Goal: Task Accomplishment & Management: Use online tool/utility

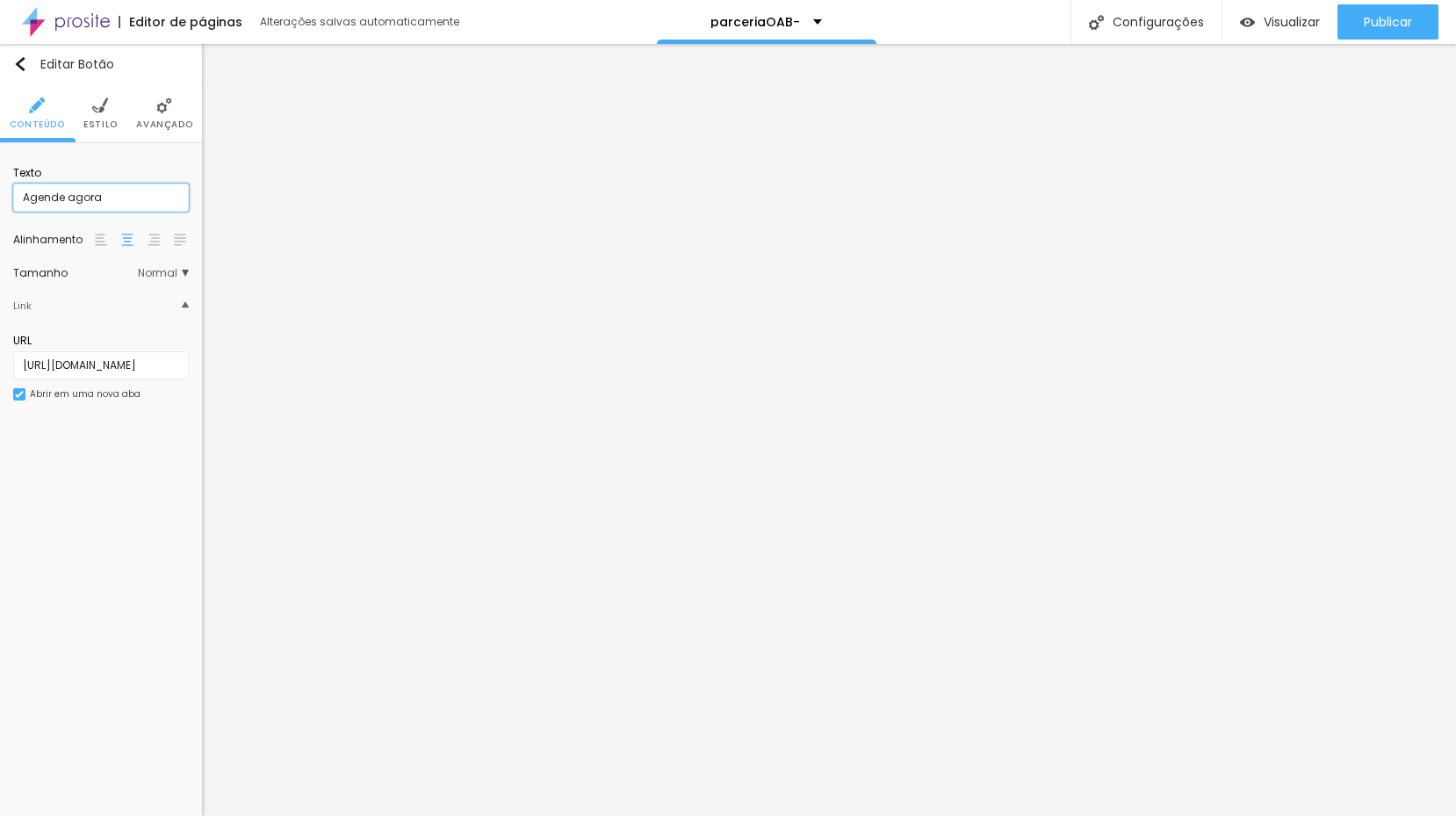
click at [102, 188] on input "Agende agora" at bounding box center [101, 198] width 176 height 28
click at [106, 200] on input "Agende agora" at bounding box center [101, 198] width 176 height 28
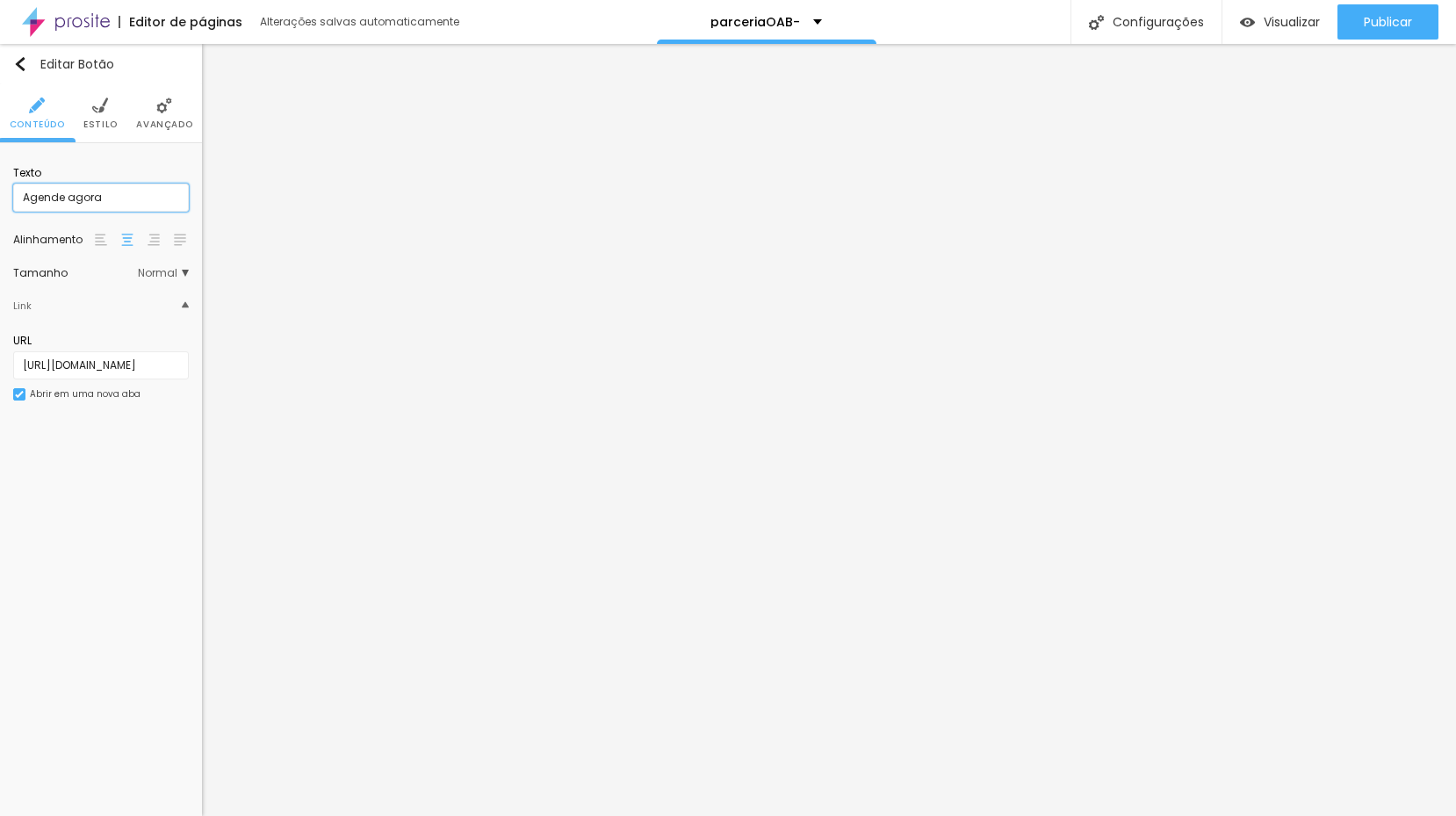
click at [106, 200] on input "Agende agora" at bounding box center [101, 198] width 176 height 28
click at [74, 198] on input "Quero agendar e aproveitar a condição exclusiva" at bounding box center [101, 198] width 176 height 28
drag, startPoint x: 78, startPoint y: 198, endPoint x: -35, endPoint y: 194, distance: 113.1
click at [0, 194] on html "Editor de páginas Alterações salvas automaticamente parceriaOAB- Configurações …" at bounding box center [728, 408] width 1456 height 816
click at [98, 196] on input "Quero agendar e aproveitar a condição exclusiva" at bounding box center [101, 198] width 176 height 28
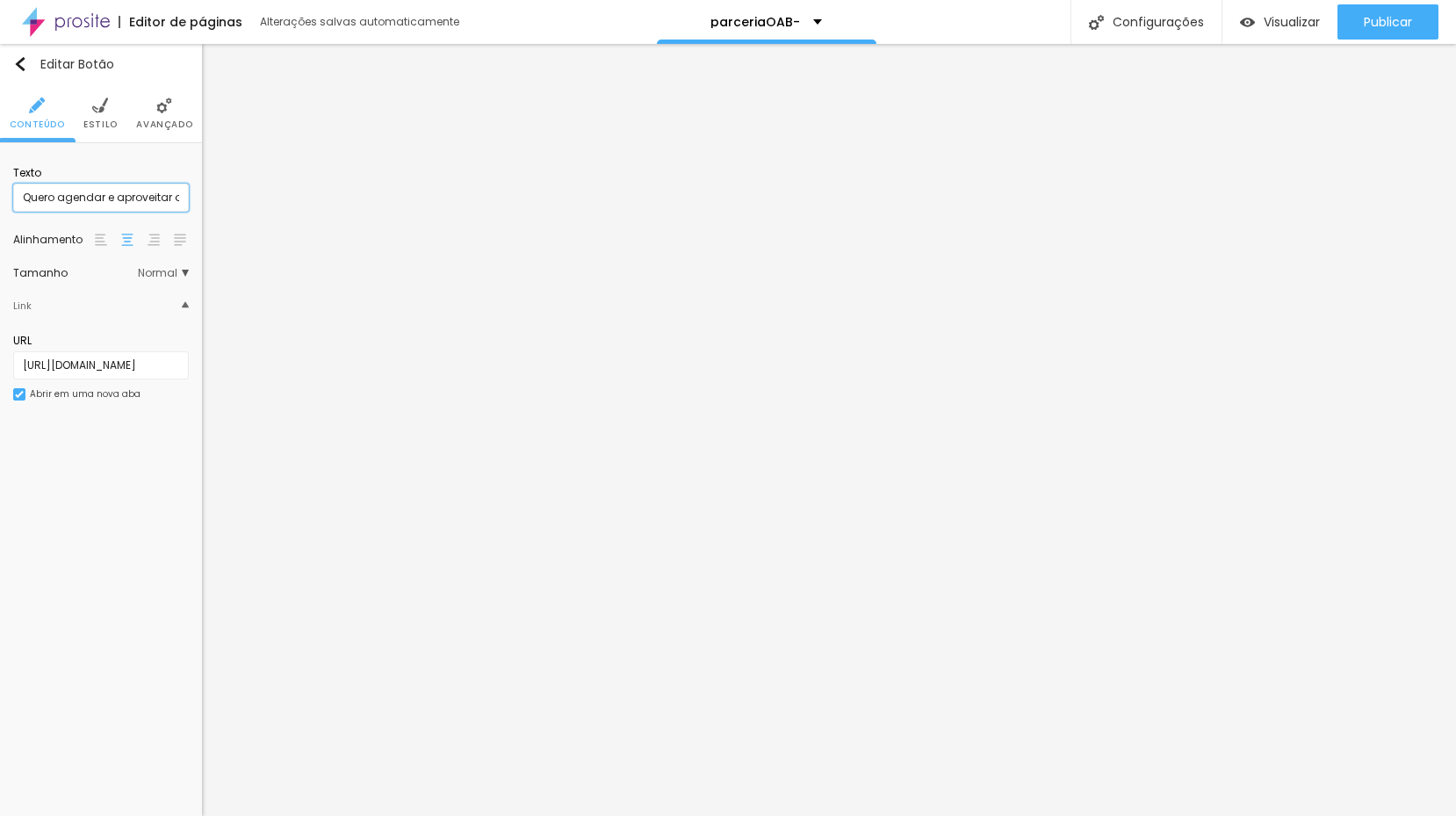
drag, startPoint x: 111, startPoint y: 199, endPoint x: 60, endPoint y: 198, distance: 51.0
click at [60, 198] on input "Quero agendar e aproveitar a condição exclusiva" at bounding box center [101, 198] width 176 height 28
type input "Quero aproveitar a condição exclusiva"
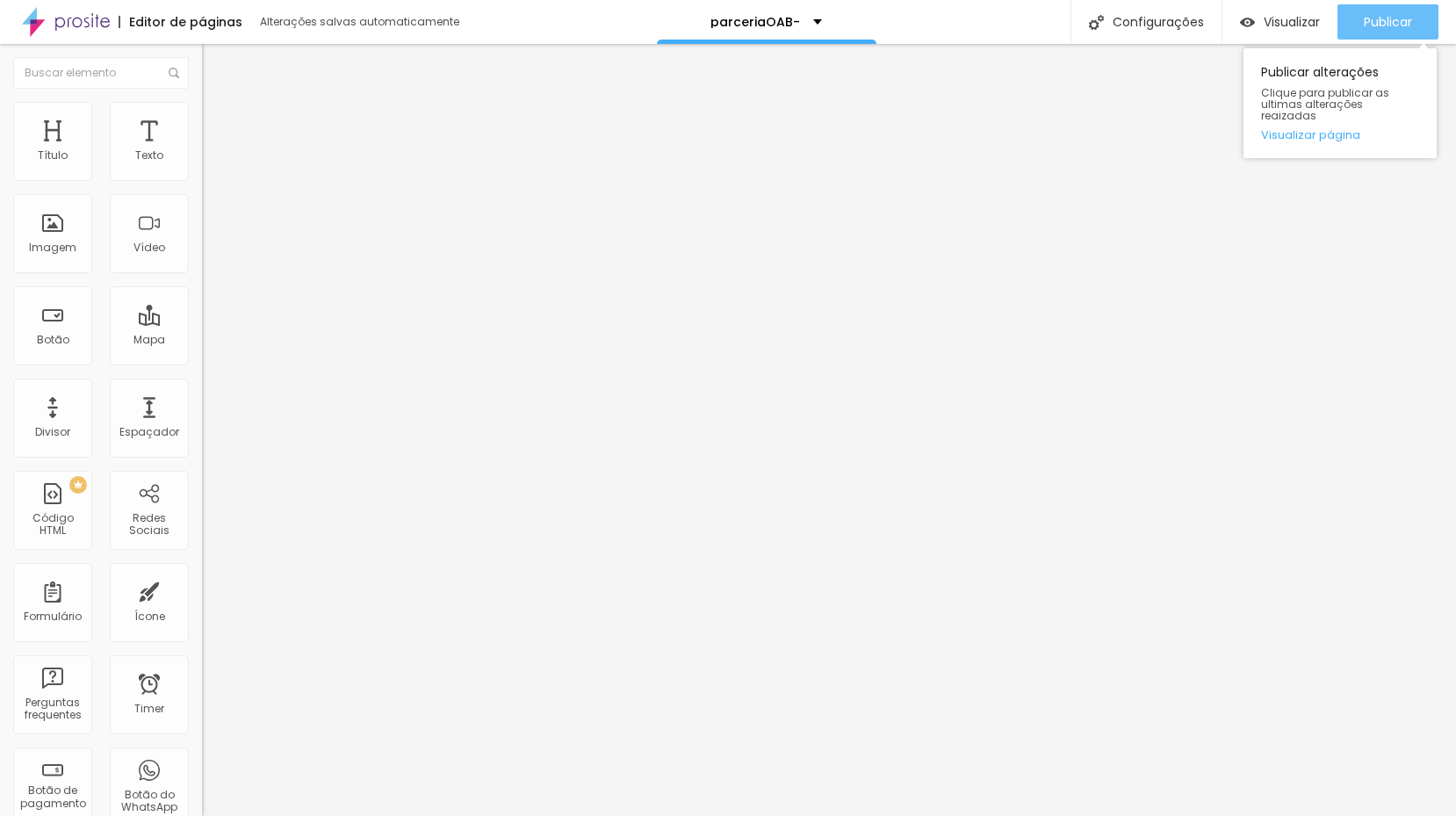
click at [1419, 12] on button "Publicar" at bounding box center [1388, 22] width 101 height 35
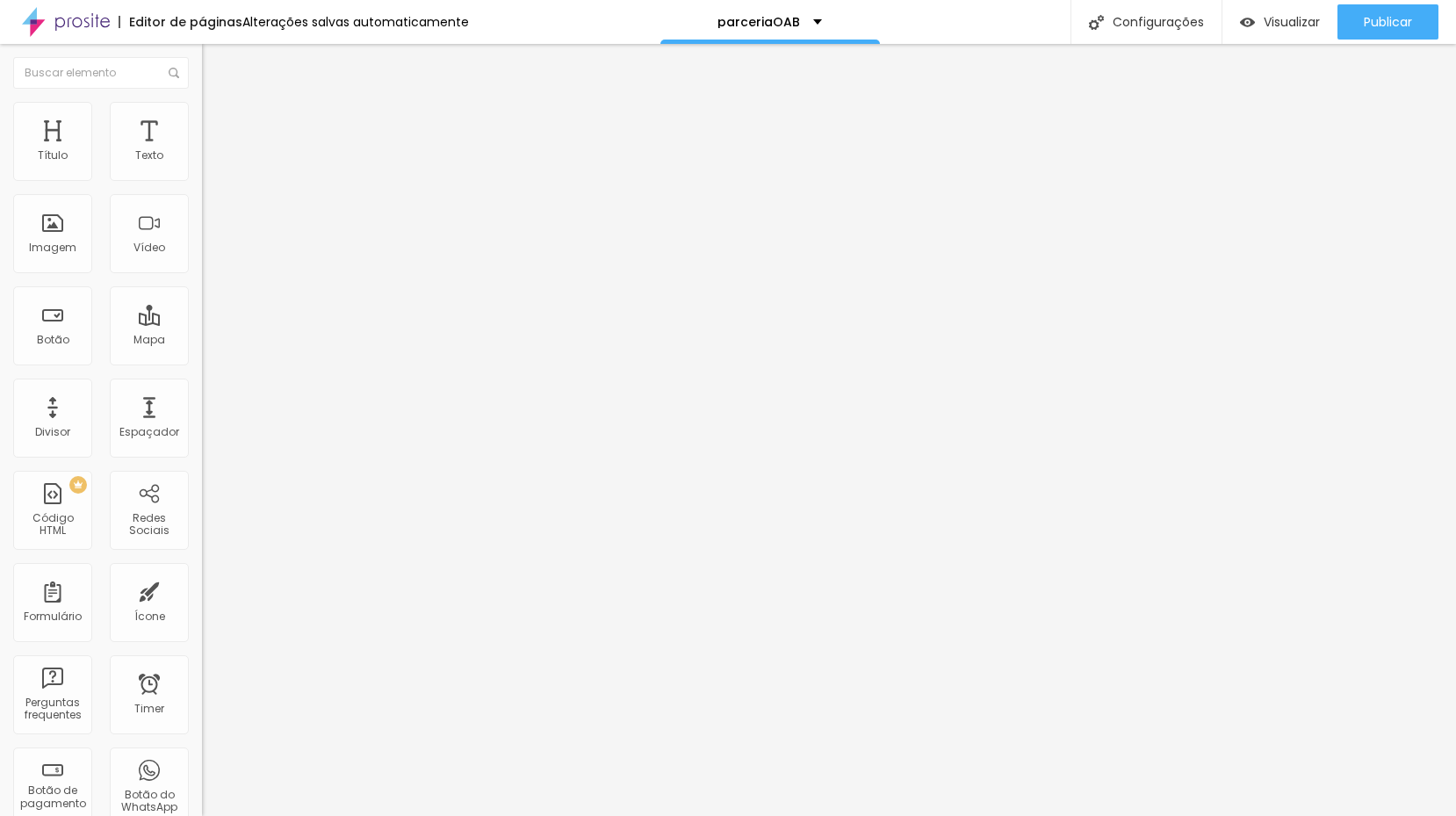
scroll to position [0, 1]
click at [202, 166] on input "Agende agora" at bounding box center [307, 156] width 210 height 17
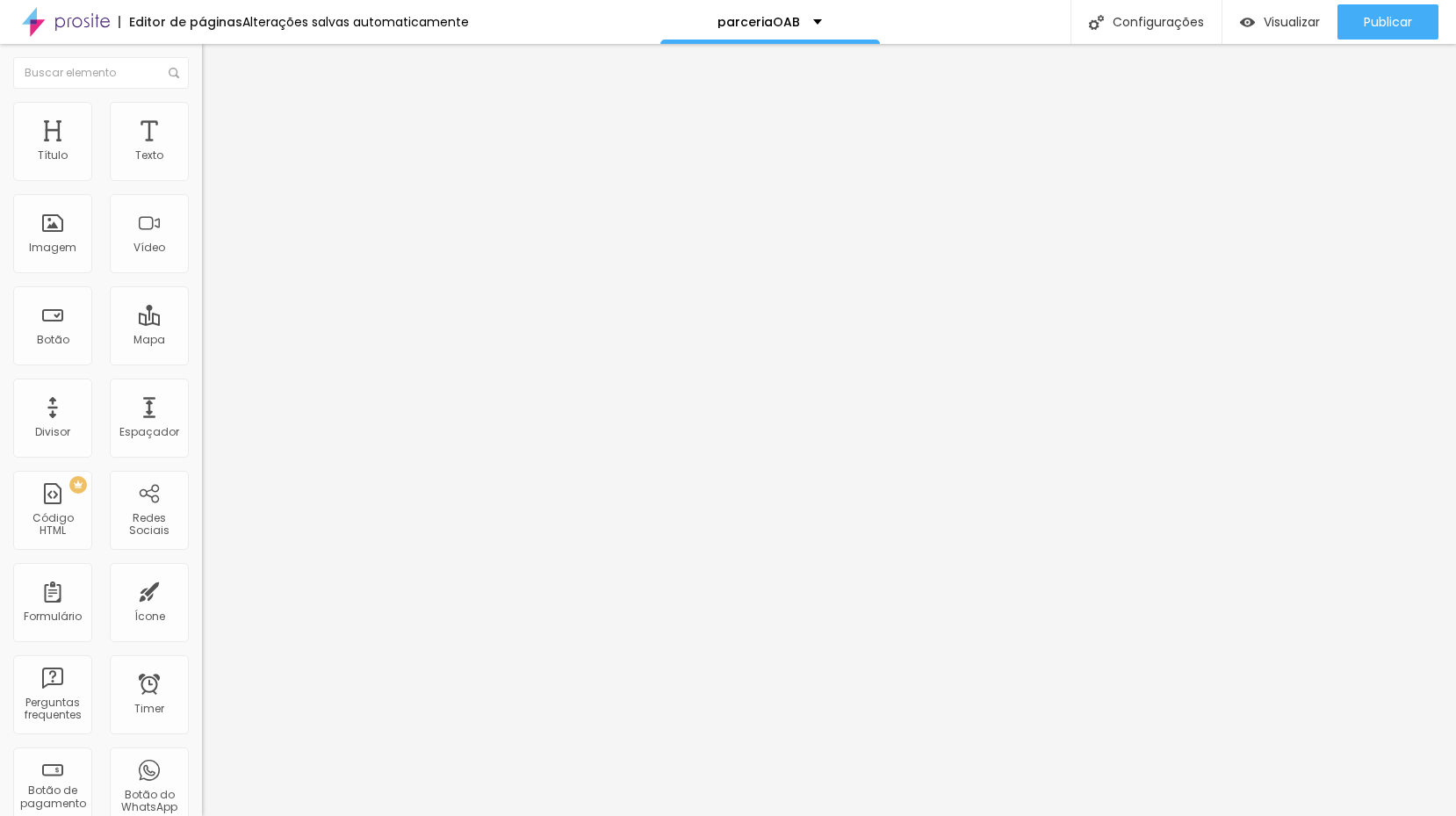
type input "Quero aproveitar condição exclusiva!"
type input "31"
type input "29"
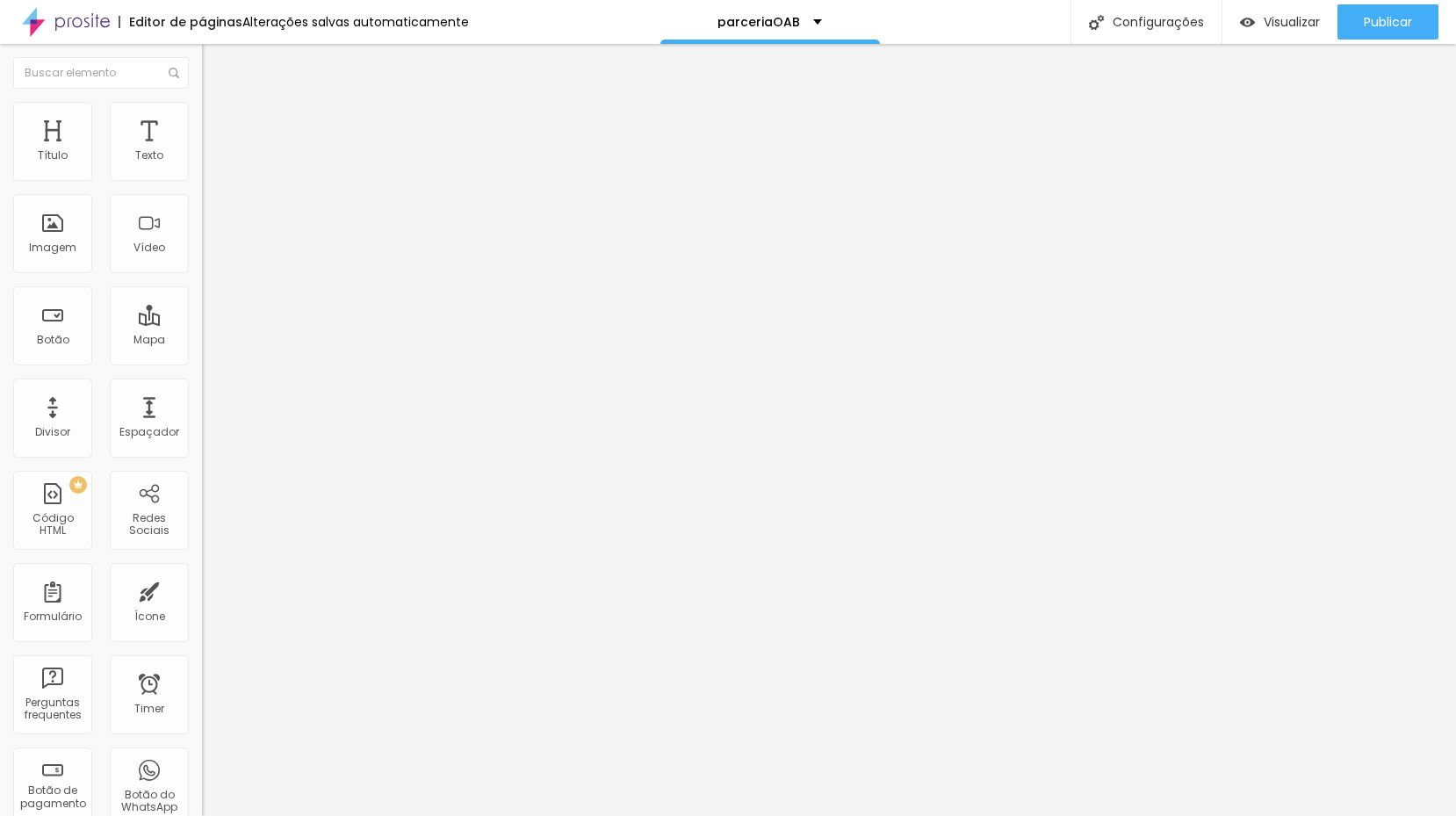
type input "26"
type input "25"
type input "24"
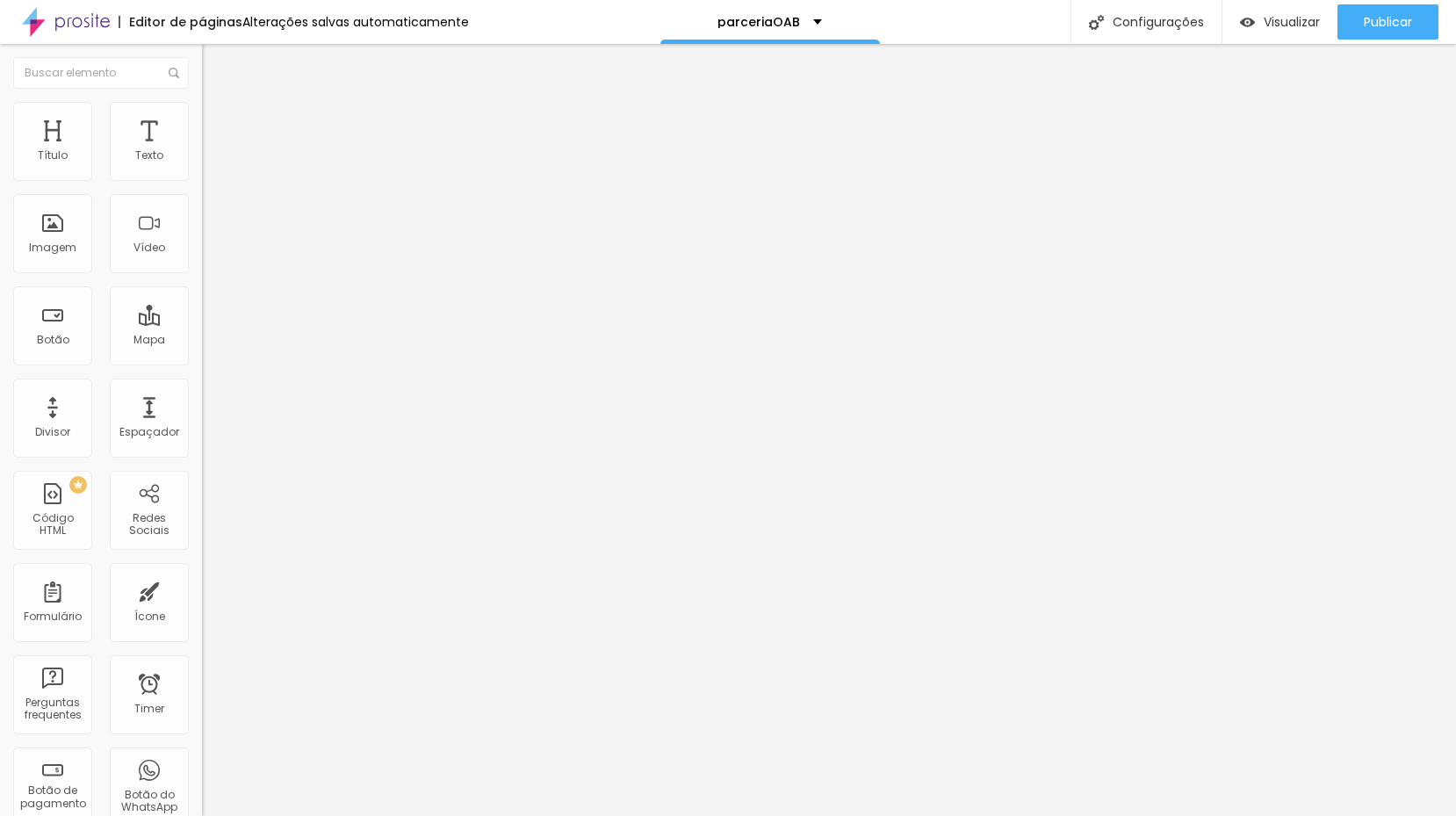
type input "24"
type input "25"
type input "26"
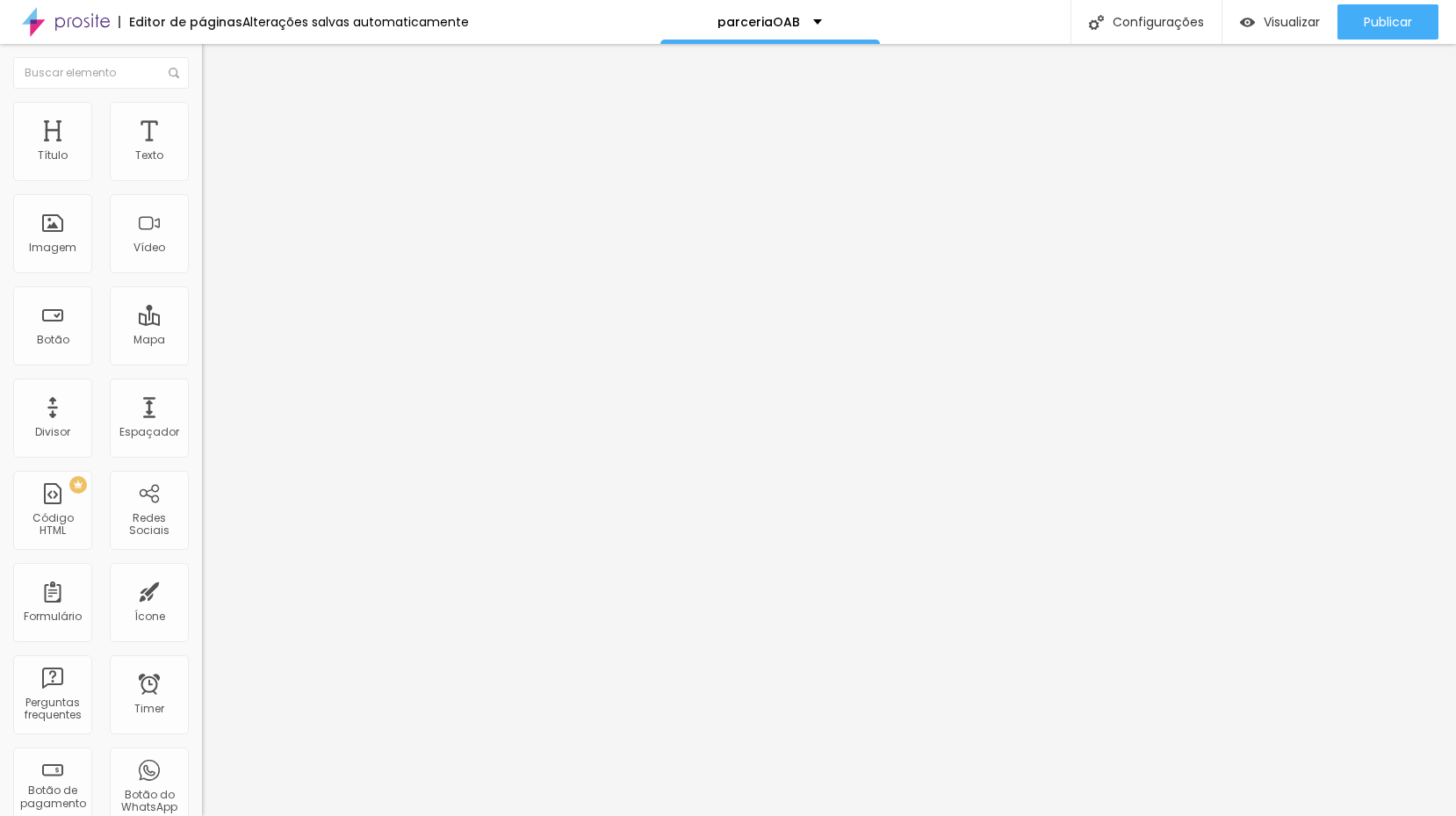
type input "27"
drag, startPoint x: 148, startPoint y: 173, endPoint x: 157, endPoint y: 171, distance: 9.2
type input "27"
click at [202, 323] on input "range" at bounding box center [259, 329] width 113 height 14
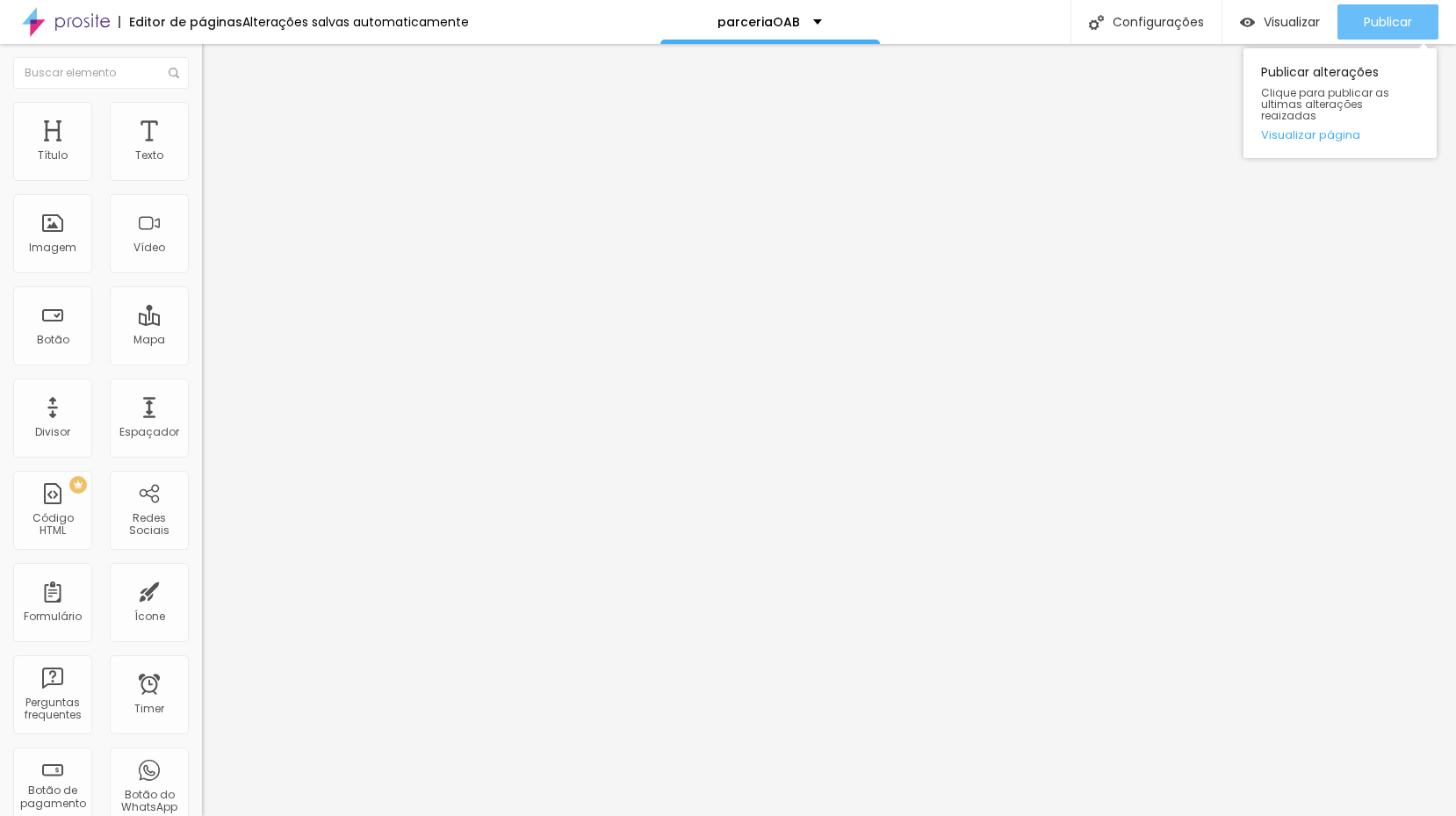
click at [1386, 27] on span "Publicar" at bounding box center [1387, 21] width 48 height 14
